Goal: Information Seeking & Learning: Learn about a topic

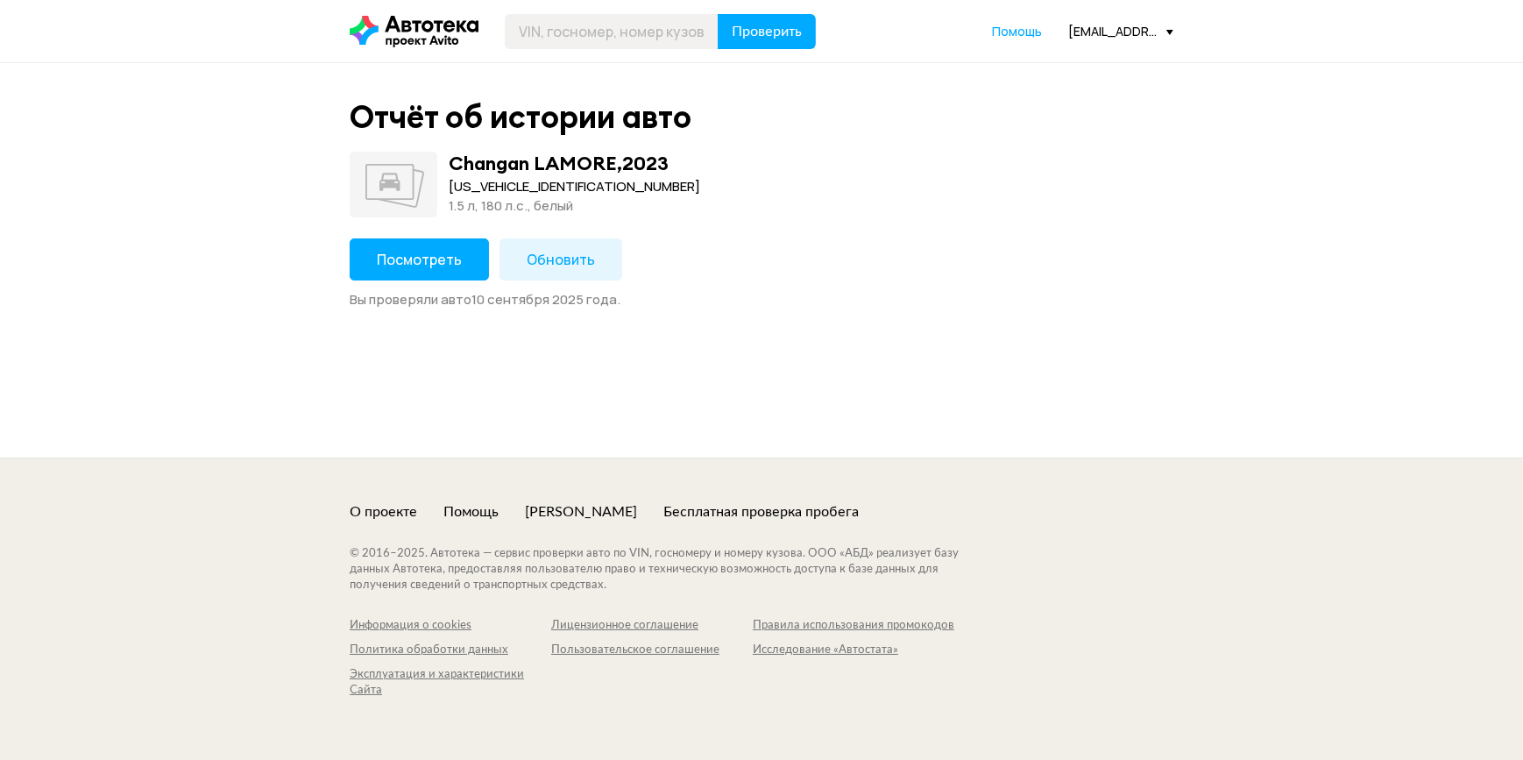
click at [415, 247] on button "Посмотреть" at bounding box center [419, 259] width 139 height 42
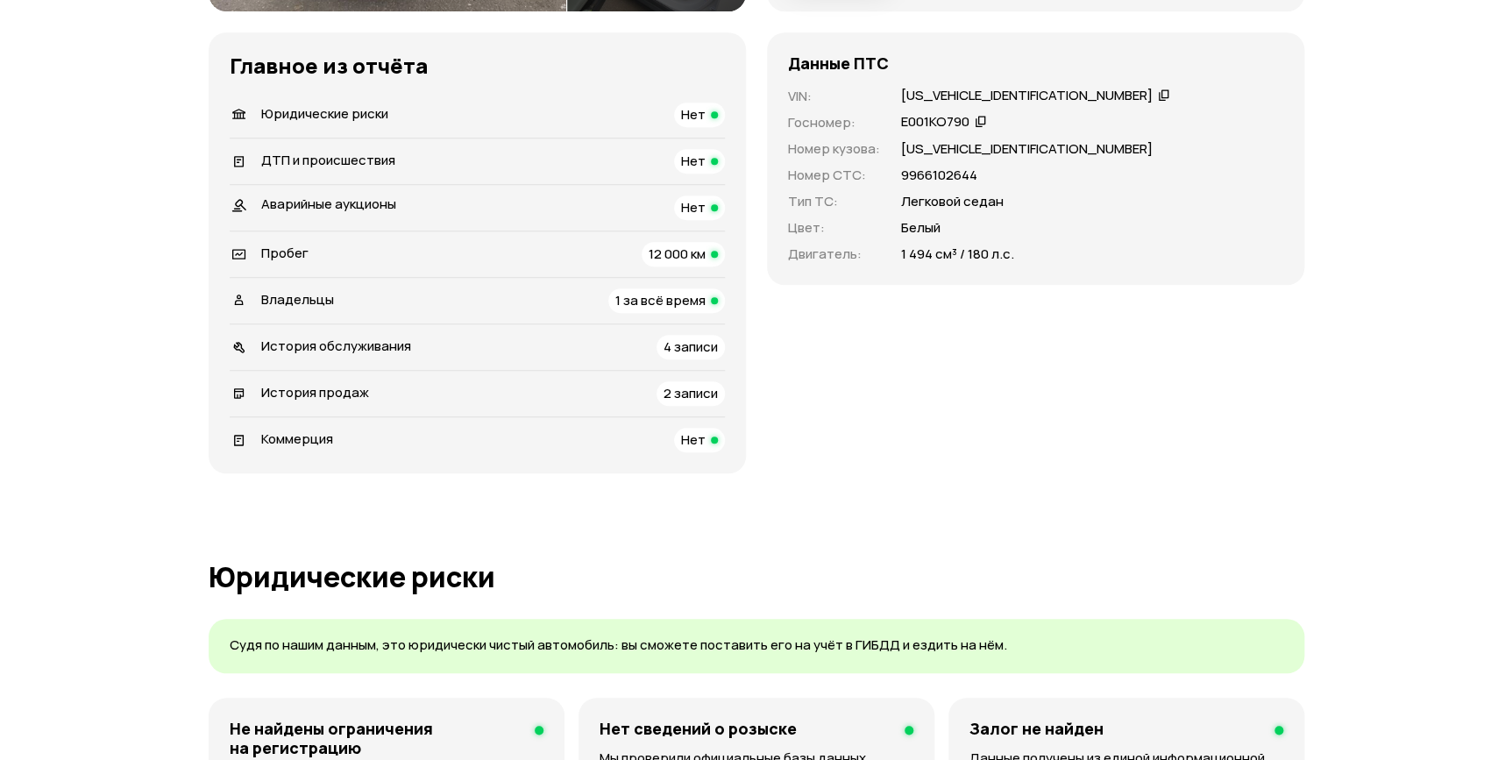
scroll to position [478, 0]
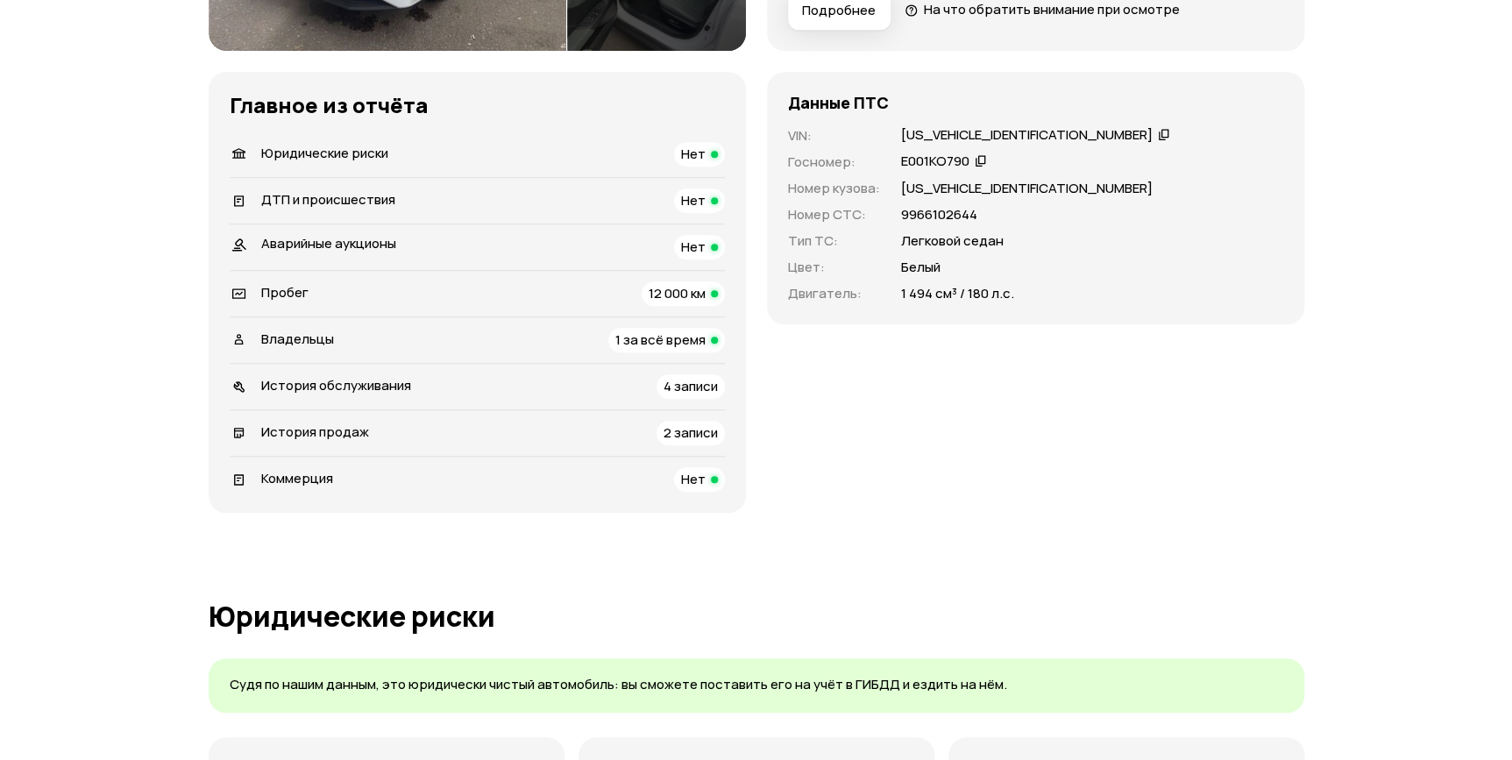
click at [389, 213] on li "ДТП и происшествия Нет" at bounding box center [477, 200] width 495 height 46
click at [392, 205] on span "ДТП и происшествия" at bounding box center [328, 199] width 134 height 18
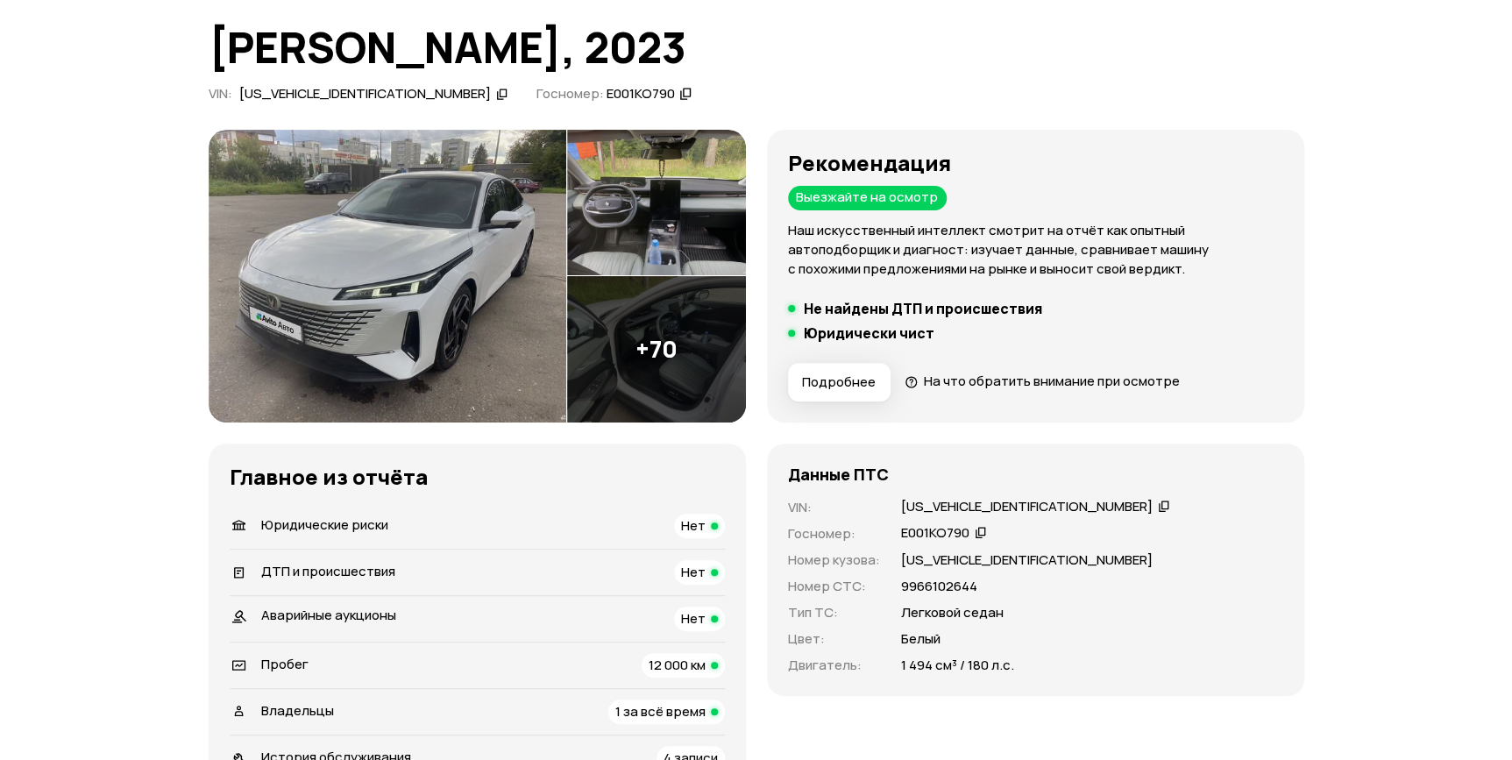
scroll to position [0, 0]
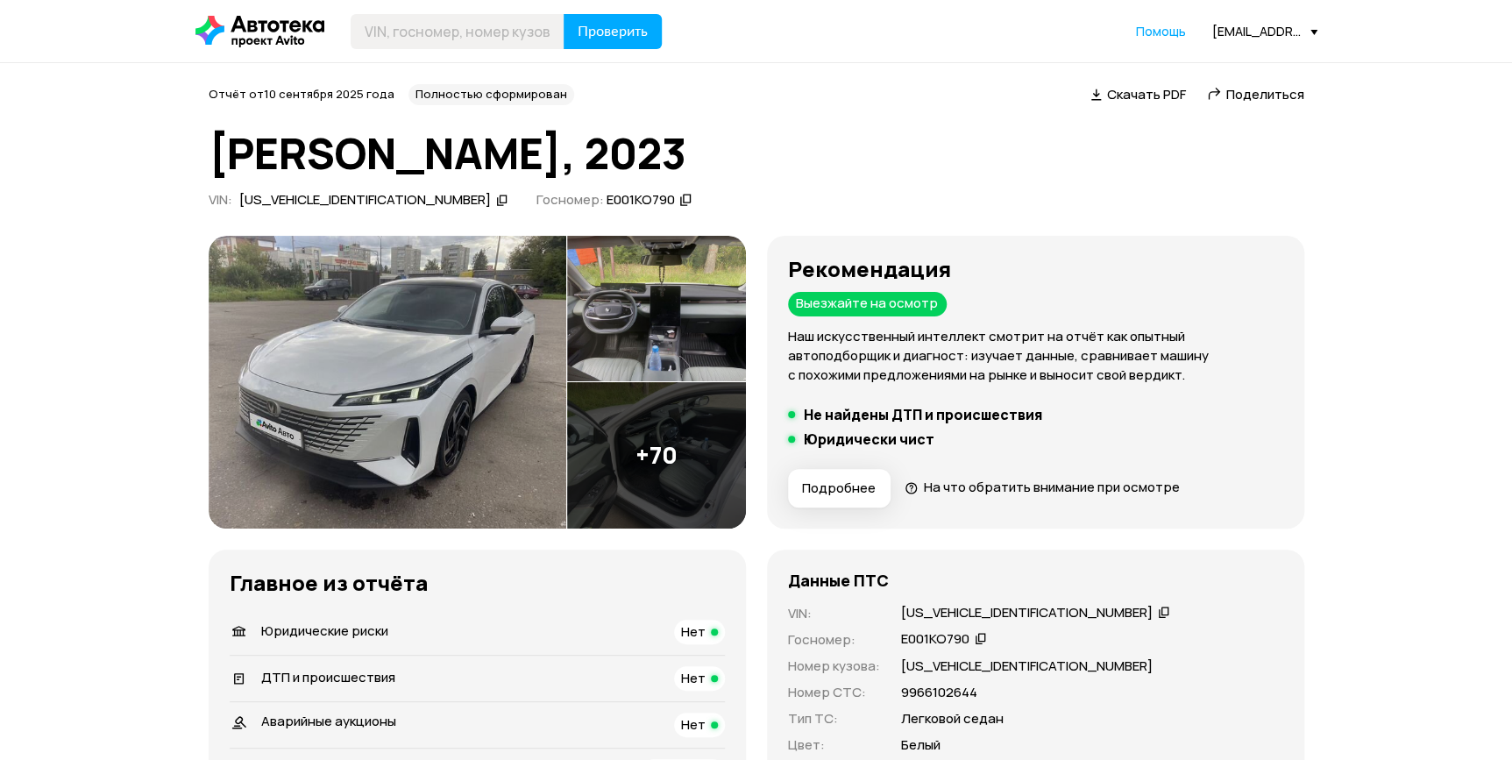
click at [619, 298] on img at bounding box center [656, 309] width 179 height 146
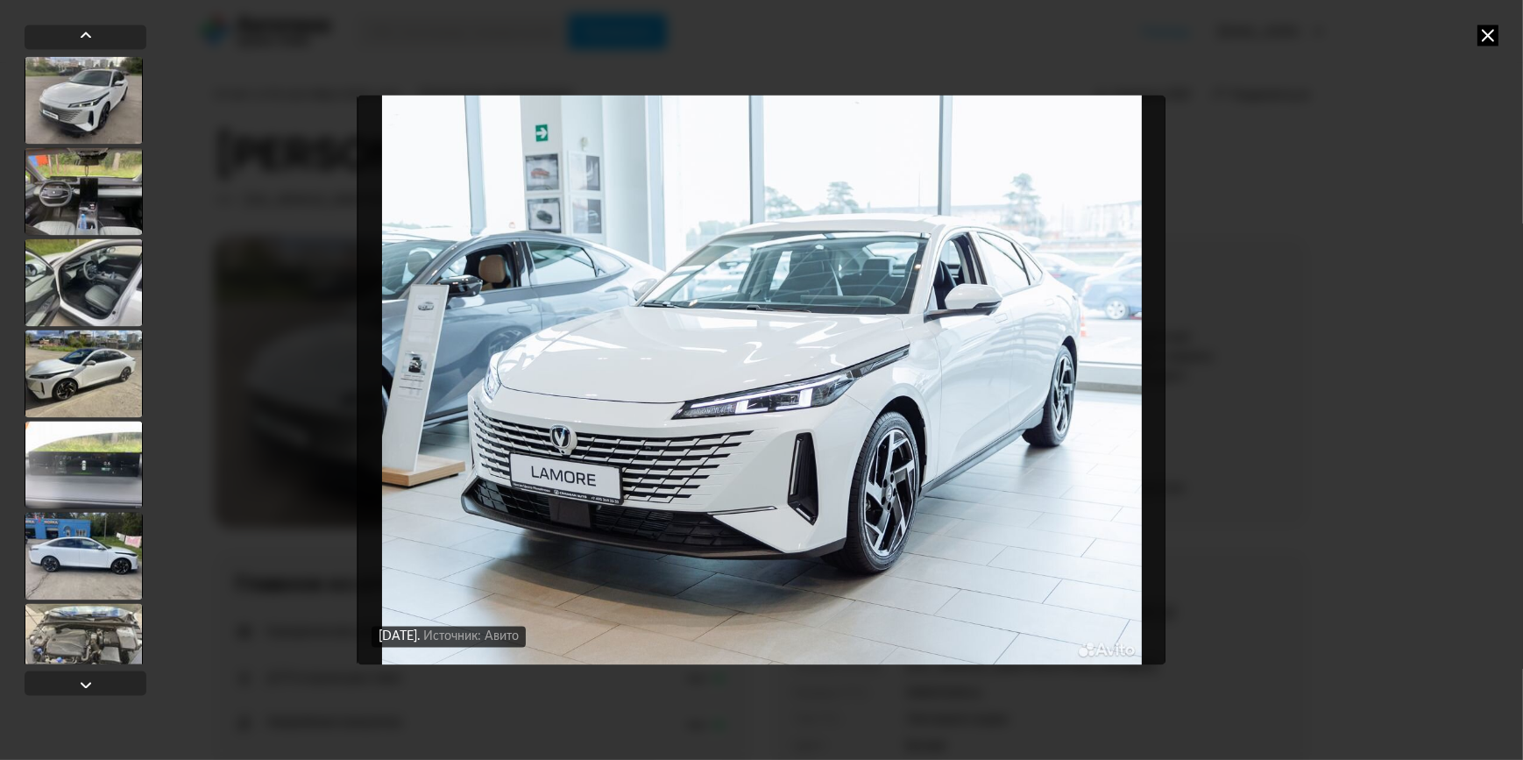
click at [1497, 36] on icon at bounding box center [1488, 35] width 21 height 21
